Goal: Task Accomplishment & Management: Manage account settings

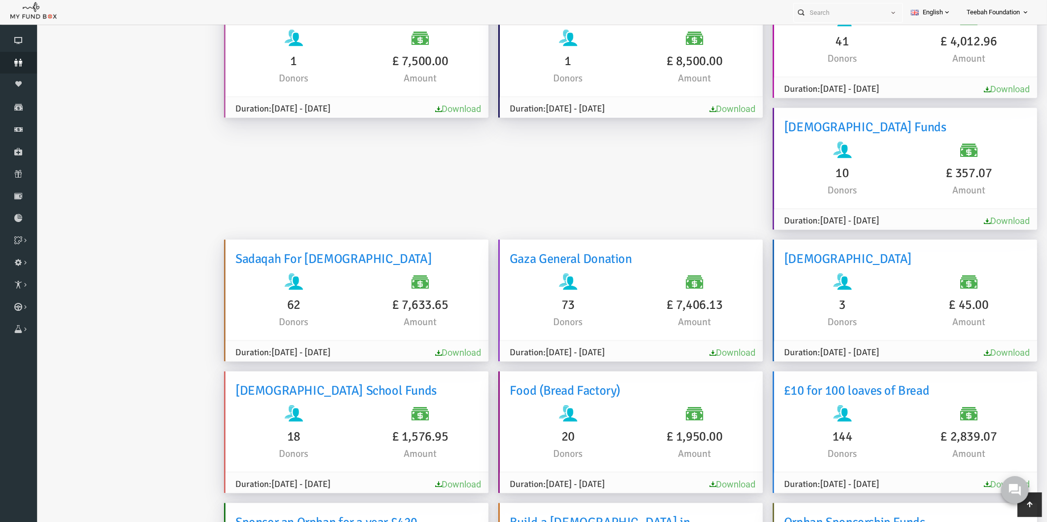
scroll to position [546, 0]
click at [13, 60] on icon at bounding box center [18, 63] width 37 height 8
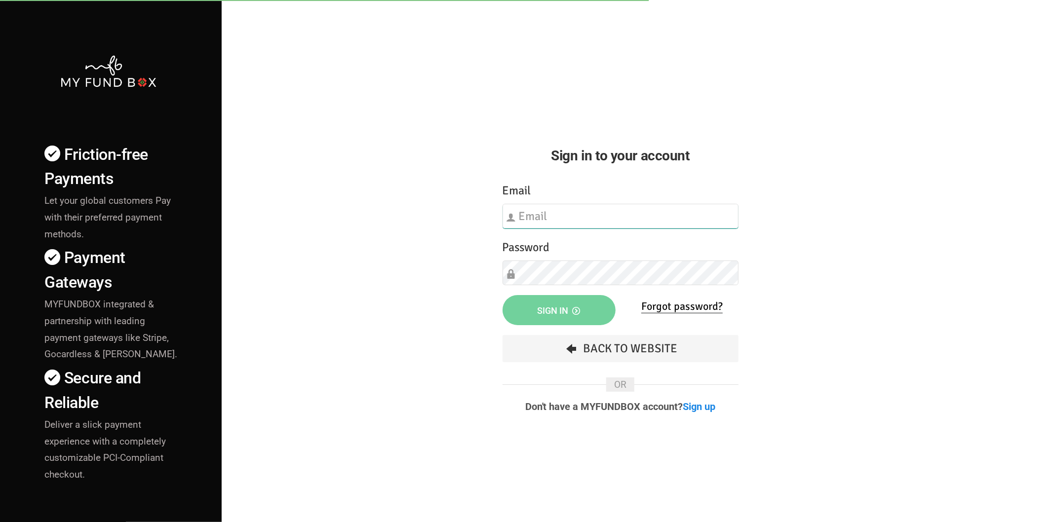
type input "[EMAIL_ADDRESS][DOMAIN_NAME]"
click at [317, 242] on div "Friction-free Payments Let your global customers Pay with their preferred payme…" at bounding box center [526, 345] width 1063 height 691
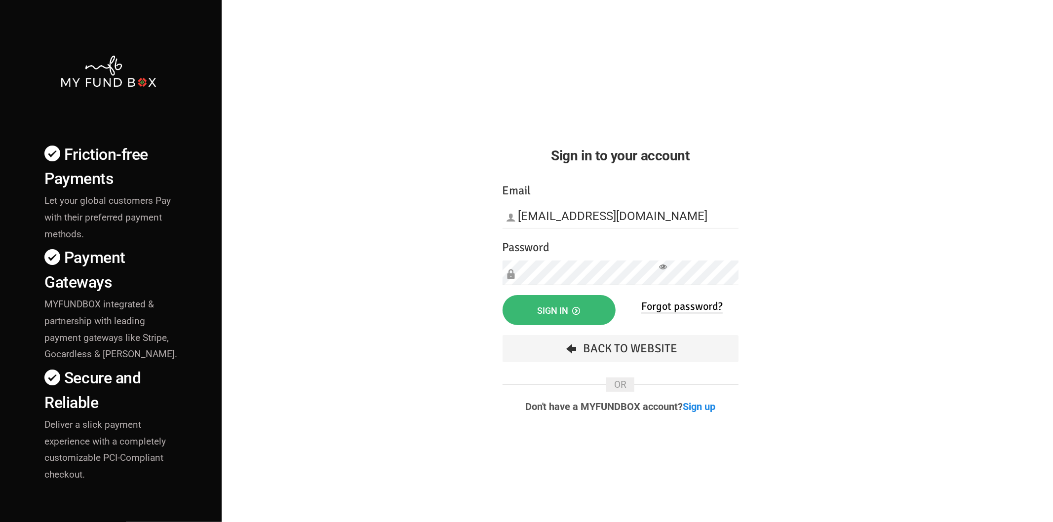
click at [562, 296] on button "Sign in" at bounding box center [558, 310] width 113 height 30
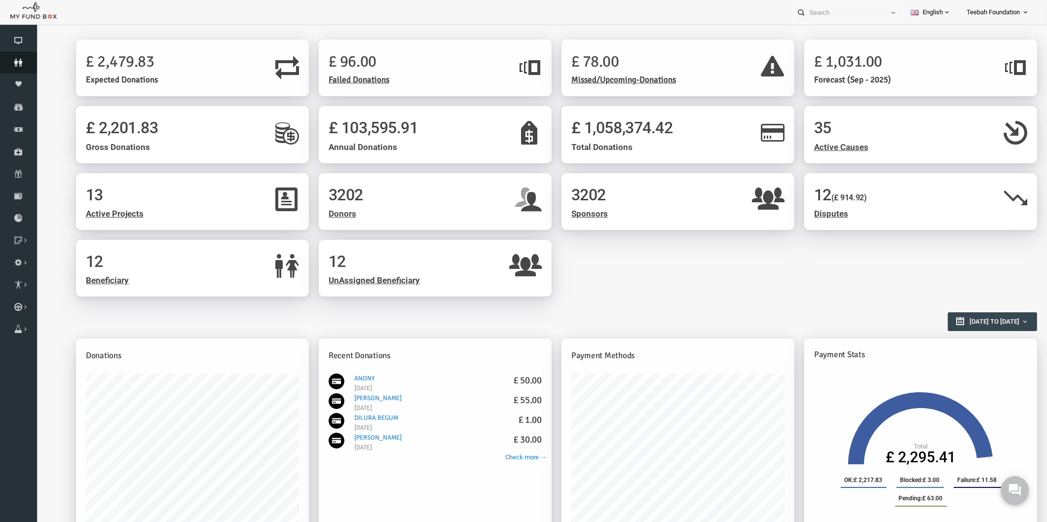
click at [18, 61] on icon at bounding box center [18, 63] width 37 height 8
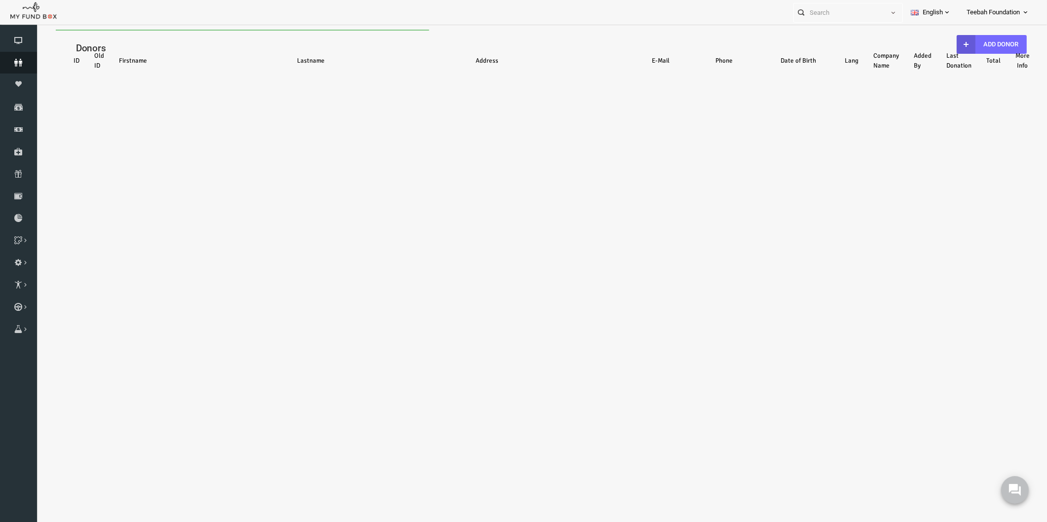
select select "100"
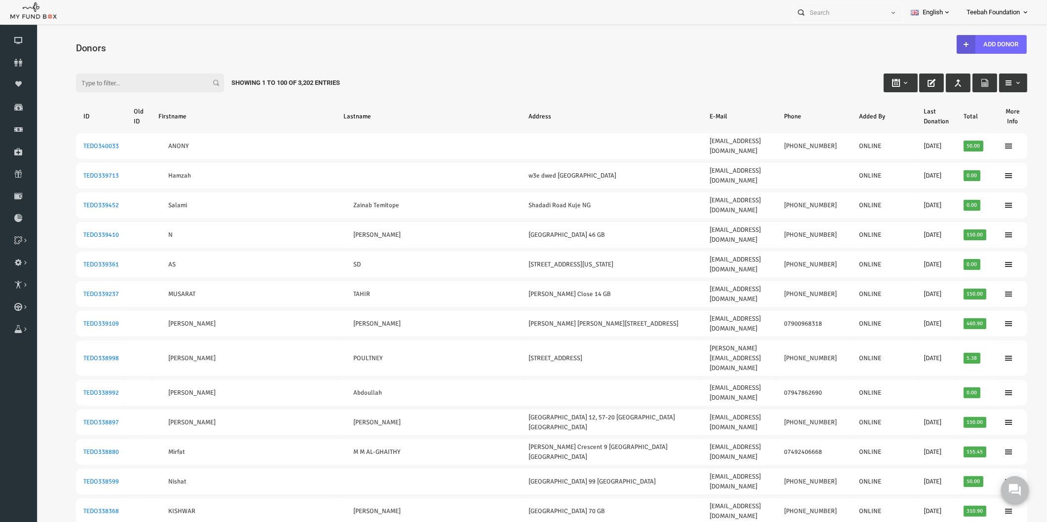
click at [484, 70] on div "Filter: Showing 1 to 100 of 3,202 Entries" at bounding box center [531, 73] width 971 height 27
click at [658, 67] on div "Filter: Showing 1 to 100 of 3,202 Entries" at bounding box center [531, 73] width 971 height 27
